Goal: Task Accomplishment & Management: Use online tool/utility

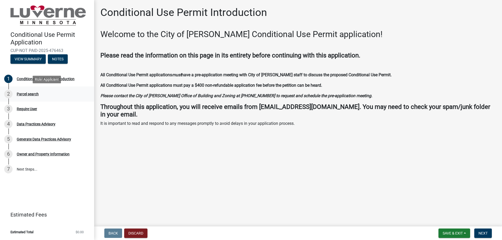
click at [25, 93] on div "Parcel search" at bounding box center [28, 94] width 22 height 4
click at [481, 235] on span "Next" at bounding box center [482, 233] width 9 height 4
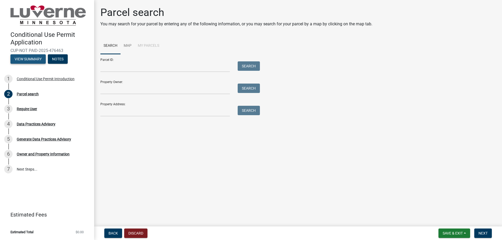
click at [21, 63] on button "View Summary" at bounding box center [27, 58] width 35 height 9
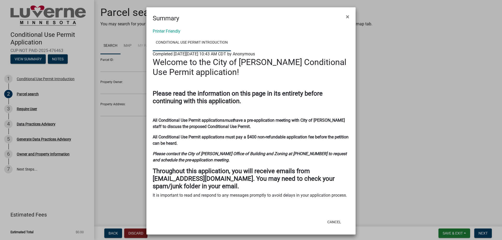
scroll to position [2, 0]
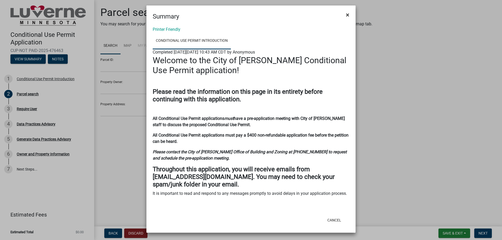
click at [347, 14] on button "×" at bounding box center [347, 15] width 12 height 15
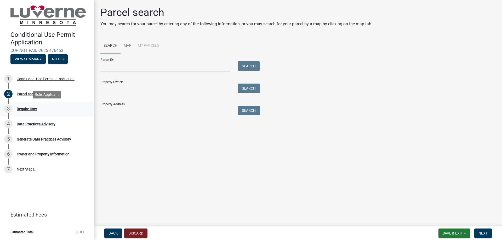
click at [33, 108] on div "Require User" at bounding box center [27, 109] width 20 height 4
click at [58, 59] on button "Notes" at bounding box center [58, 58] width 20 height 9
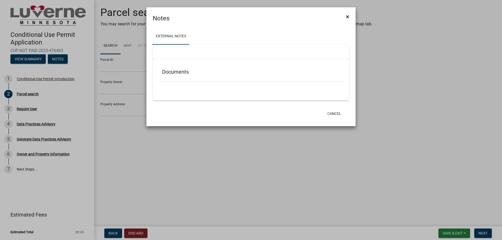
click at [346, 16] on span "×" at bounding box center [347, 16] width 3 height 7
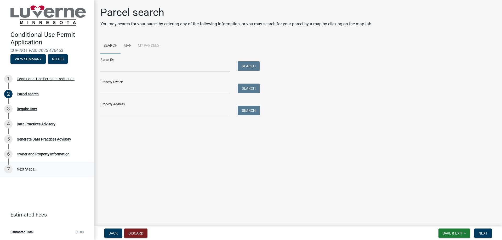
click at [29, 168] on link "7 Next Steps..." at bounding box center [47, 169] width 94 height 15
click at [30, 107] on div "Require User" at bounding box center [27, 109] width 20 height 4
